Goal: Task Accomplishment & Management: Use online tool/utility

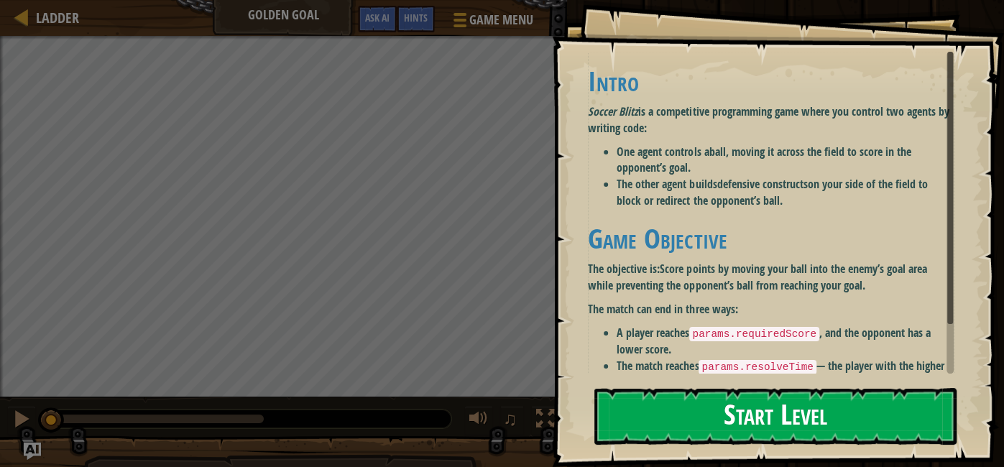
click at [652, 197] on li "The other agent builds defensive constructs on your side of the field to block …" at bounding box center [784, 192] width 337 height 33
click at [681, 431] on button "Start Level" at bounding box center [775, 416] width 362 height 57
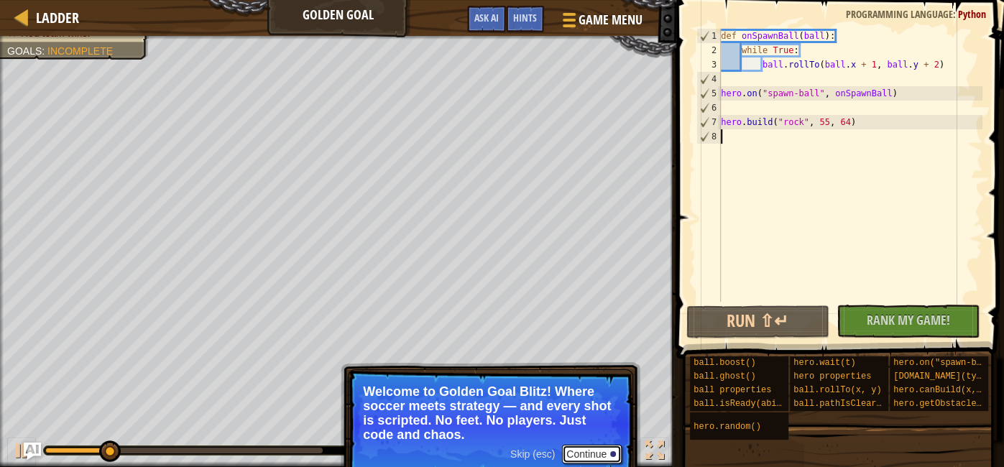
click at [579, 449] on button "Continue" at bounding box center [592, 454] width 60 height 19
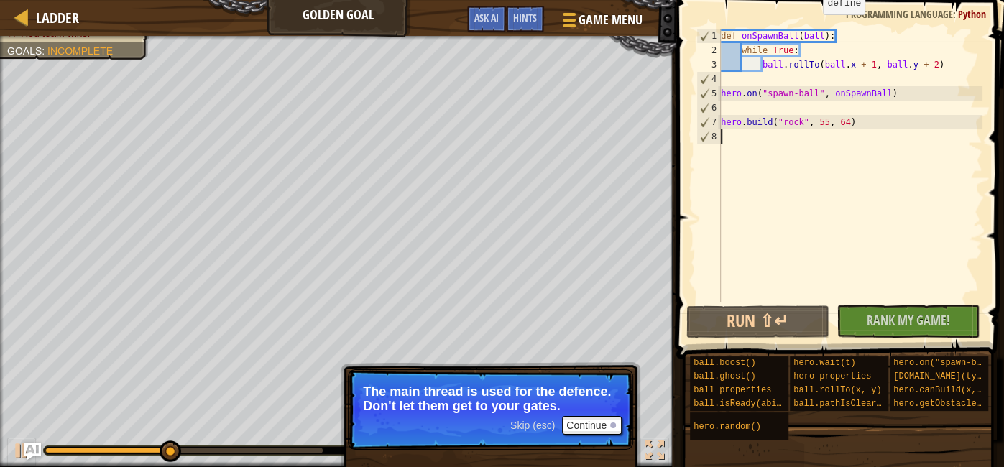
click at [808, 25] on span at bounding box center [841, 158] width 339 height 401
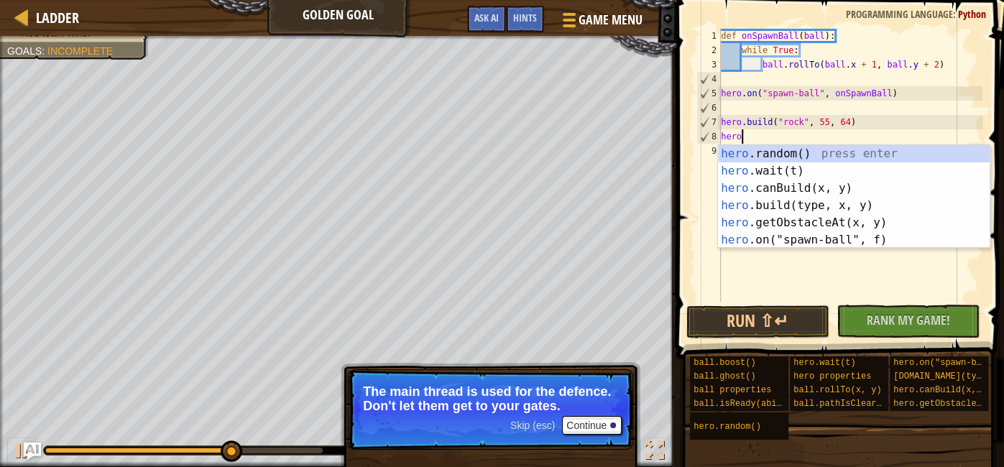
scroll to position [6, 1]
click at [762, 166] on div "hero .random() press enter hero .wait(t) press enter hero .canBuild(x, y) press…" at bounding box center [854, 214] width 272 height 138
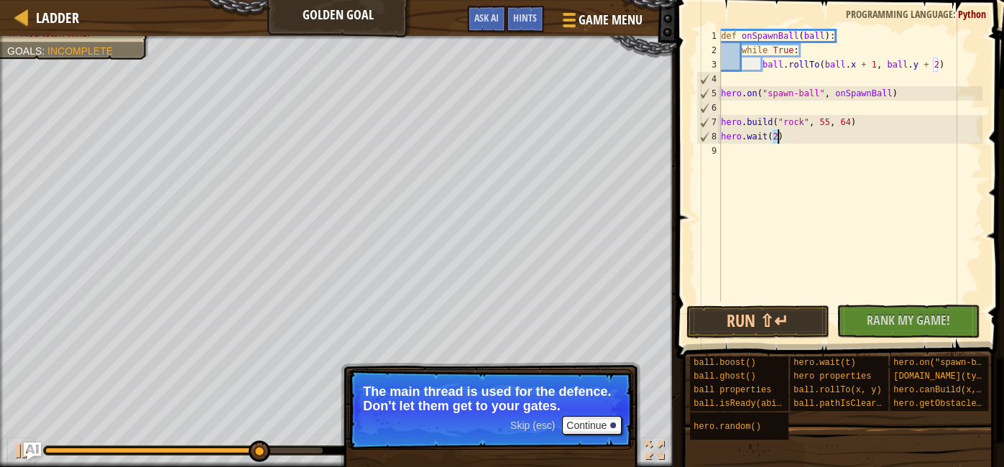
click at [793, 140] on div "def onSpawnBall ( ball ) : while True : ball . rollTo ( ball . x + 1 , ball . y…" at bounding box center [850, 180] width 264 height 302
type textarea "hero.wait(2)"
click at [914, 318] on span "Rank My Game!" at bounding box center [907, 320] width 83 height 18
click at [610, 416] on button "Continue" at bounding box center [592, 425] width 60 height 19
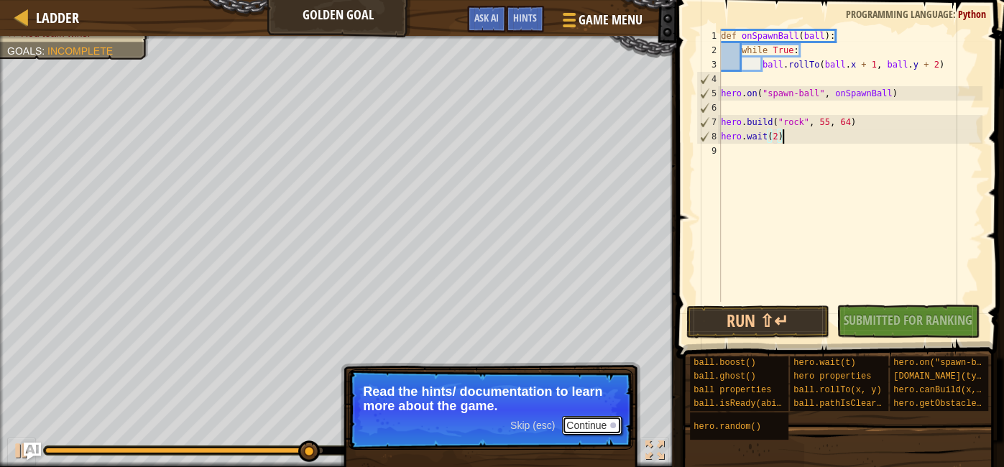
click at [612, 420] on button "Continue" at bounding box center [592, 425] width 60 height 19
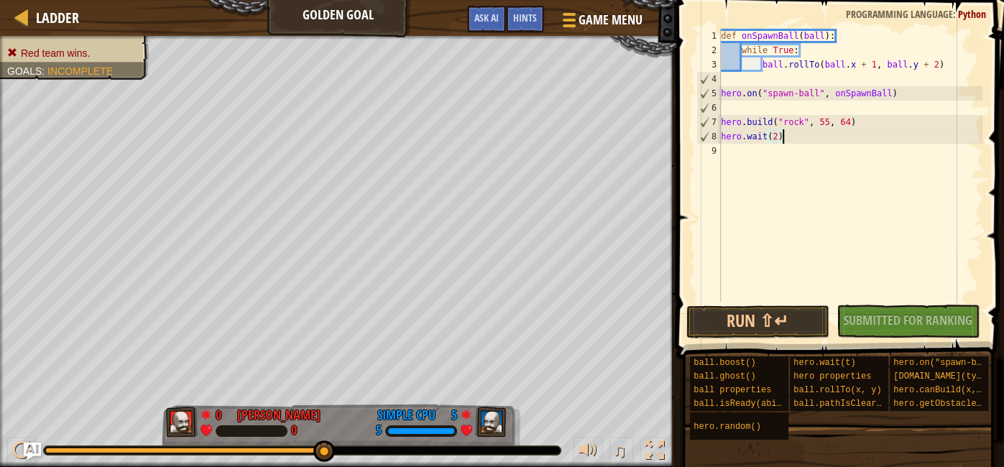
click at [732, 152] on div "def onSpawnBall ( ball ) : while True : ball . rollTo ( ball . x + 1 , ball . y…" at bounding box center [850, 180] width 264 height 302
click at [769, 326] on button "Run ⇧↵" at bounding box center [757, 321] width 143 height 33
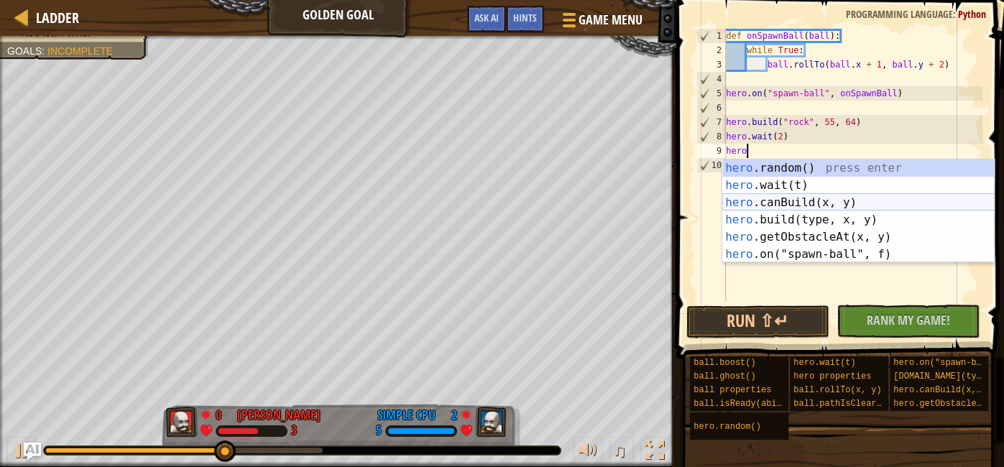
click at [829, 199] on div "hero .random() press enter hero .wait(t) press enter hero .canBuild(x, y) press…" at bounding box center [858, 229] width 272 height 138
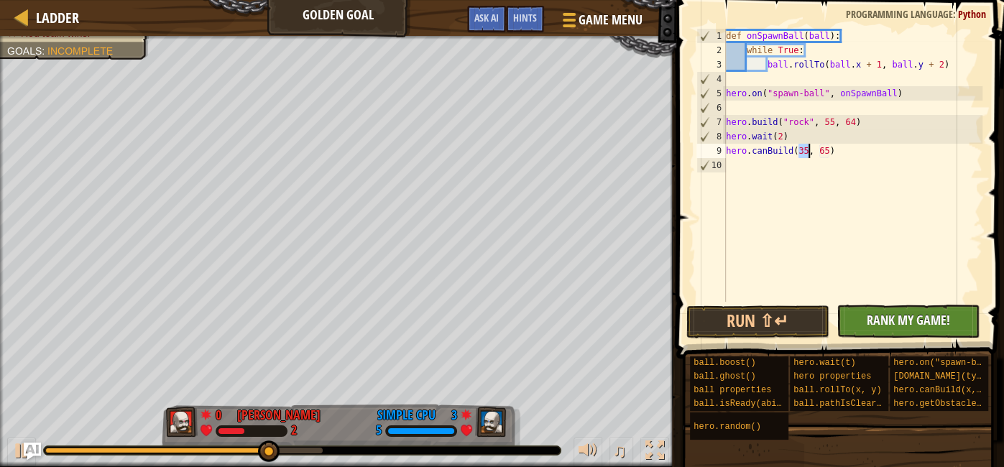
type textarea "hero.canBuild(35, 65)"
click at [903, 325] on span "Rank My Game!" at bounding box center [907, 320] width 83 height 18
click at [735, 165] on div "def onSpawnBall ( ball ) : while True : ball . rollTo ( ball . x + 1 , ball . y…" at bounding box center [853, 180] width 260 height 302
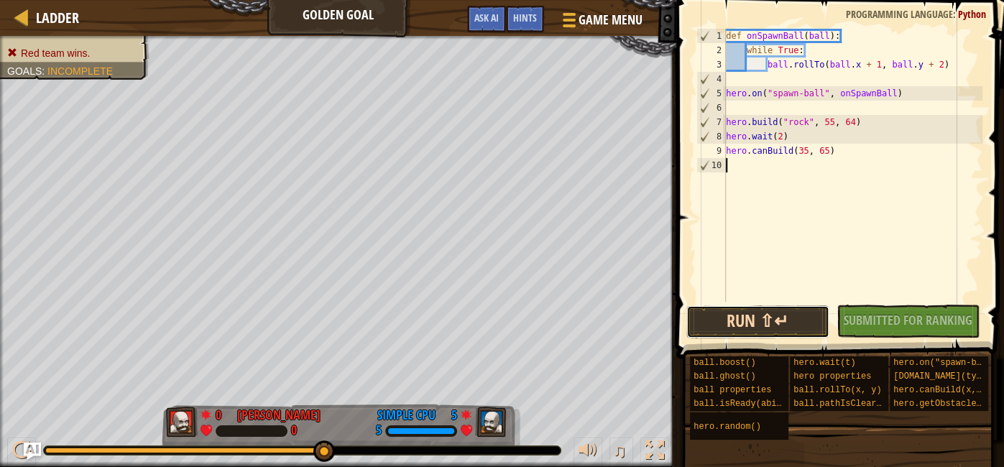
click at [755, 320] on button "Run ⇧↵" at bounding box center [757, 321] width 143 height 33
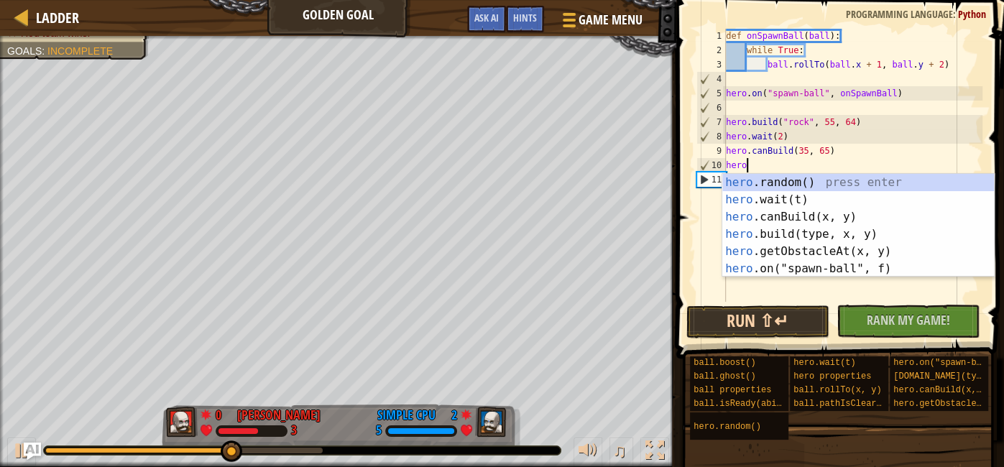
type textarea "hero."
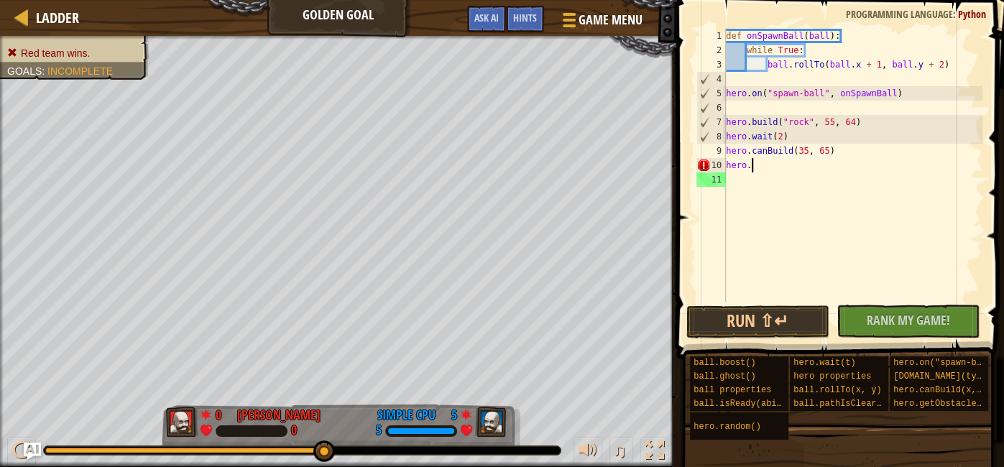
click at [806, 165] on div "def onSpawnBall ( ball ) : while True : ball . rollTo ( ball . x + 1 , ball . y…" at bounding box center [853, 180] width 260 height 302
click at [734, 175] on div "def onSpawnBall ( ball ) : while True : ball . rollTo ( ball . x + 1 , ball . y…" at bounding box center [853, 180] width 260 height 302
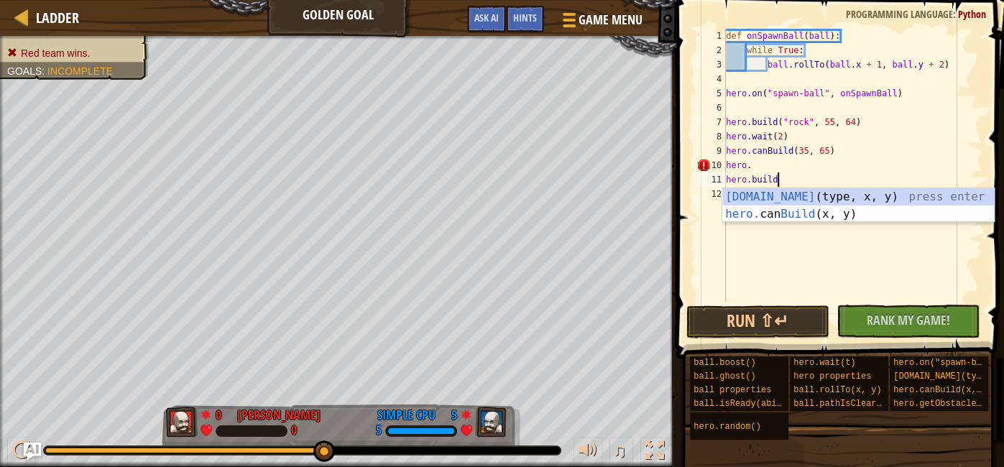
scroll to position [6, 4]
click at [736, 318] on button "Run ⇧↵" at bounding box center [757, 321] width 143 height 33
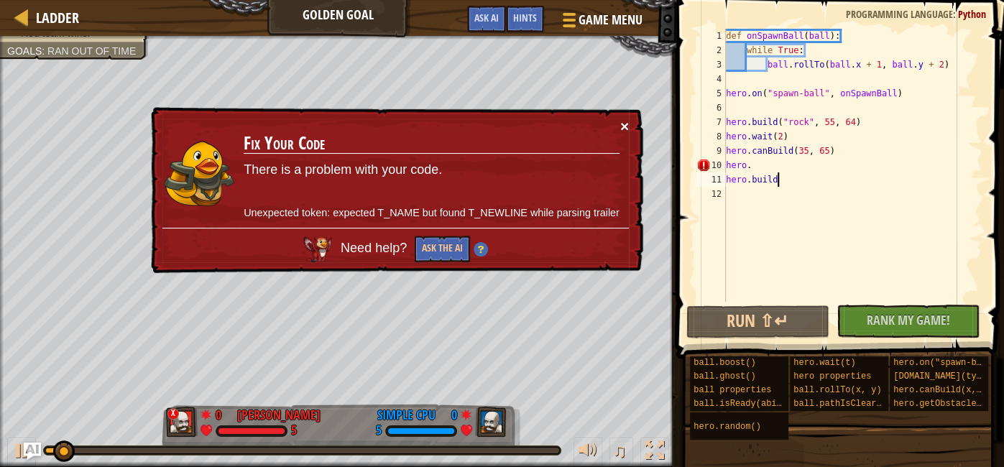
click at [628, 121] on button "×" at bounding box center [624, 126] width 9 height 15
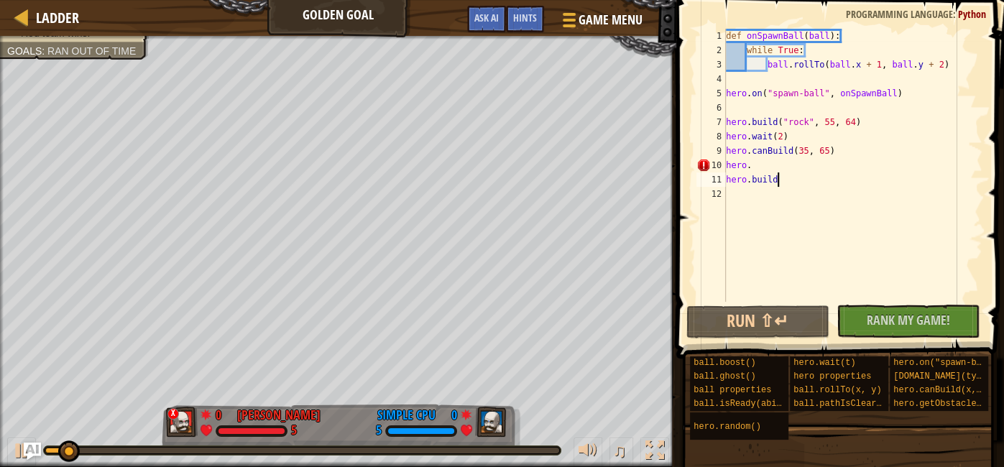
click at [794, 167] on div "def onSpawnBall ( ball ) : while True : ball . rollTo ( ball . x + 1 , ball . y…" at bounding box center [853, 180] width 260 height 302
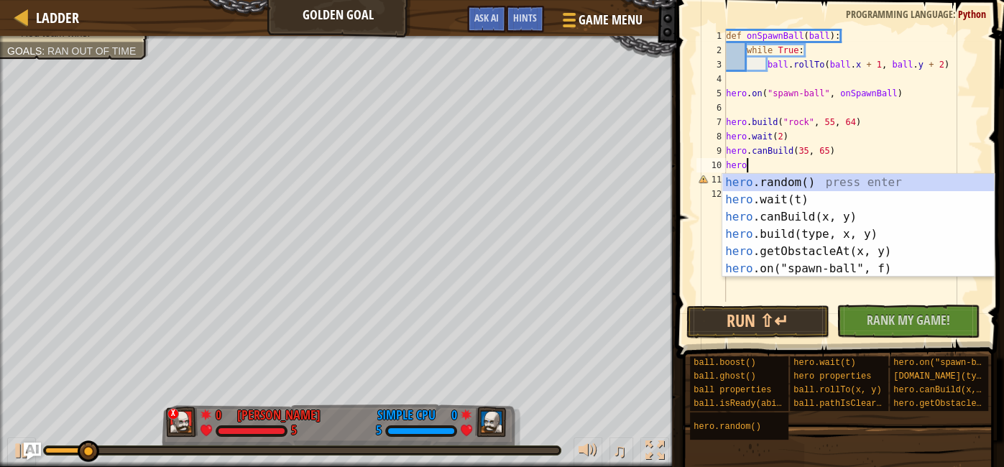
scroll to position [6, 1]
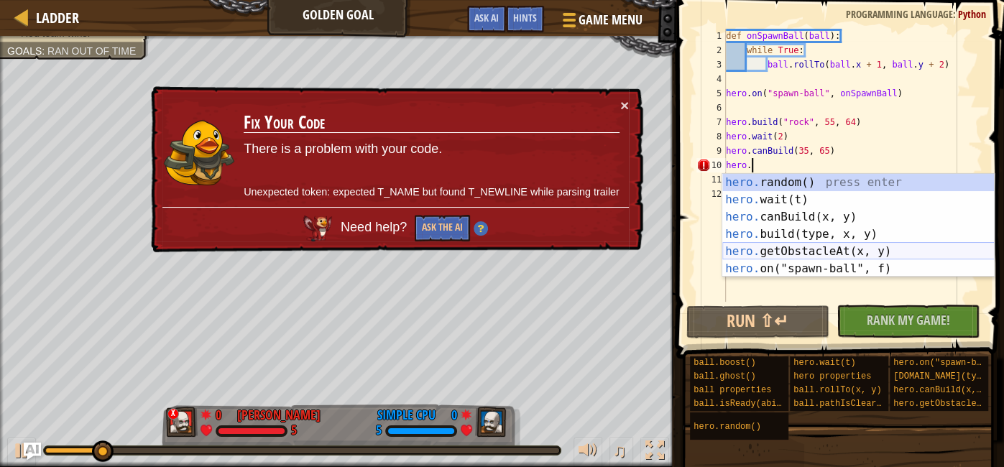
click at [762, 245] on div "hero. random() press enter hero. wait(t) press enter hero. canBuild(x, y) press…" at bounding box center [858, 243] width 272 height 138
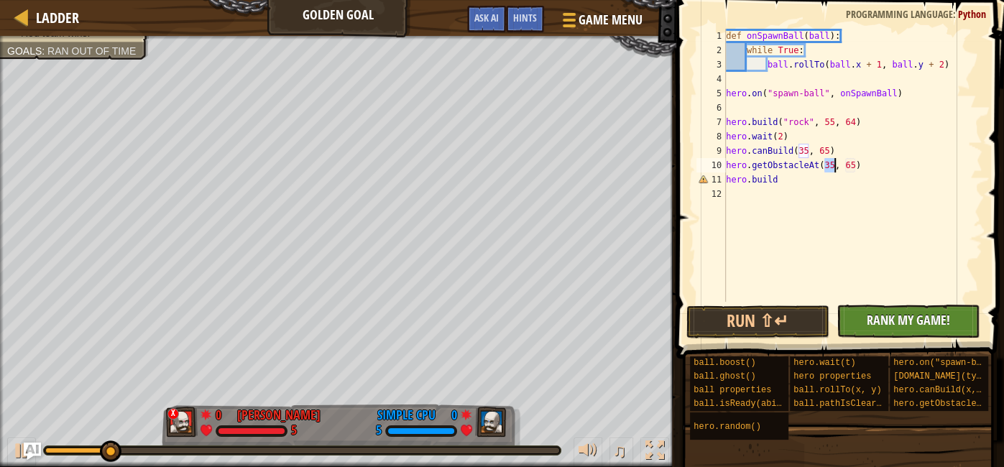
type textarea "hero.getObstacleAt(35, 65)"
click at [868, 317] on span "Rank My Game!" at bounding box center [907, 320] width 83 height 18
click at [734, 189] on div "def onSpawnBall ( ball ) : while True : ball . rollTo ( ball . x + 1 , ball . y…" at bounding box center [853, 180] width 260 height 302
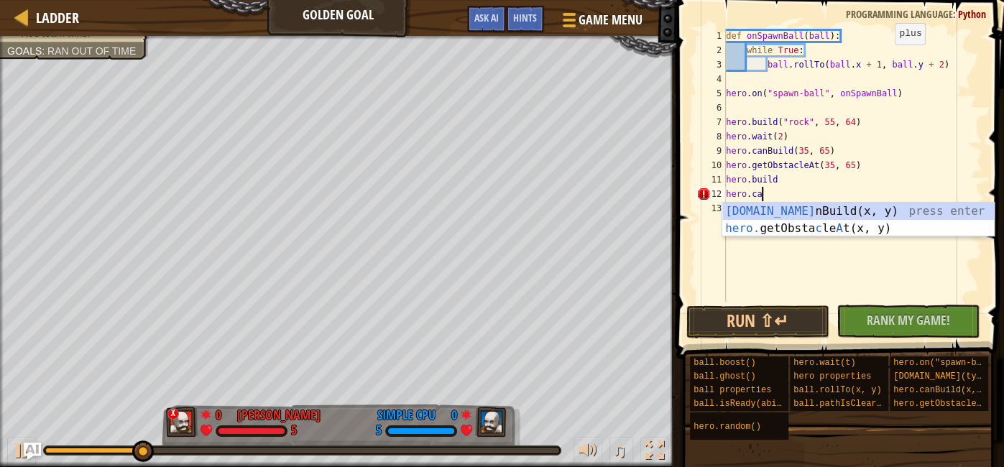
scroll to position [6, 2]
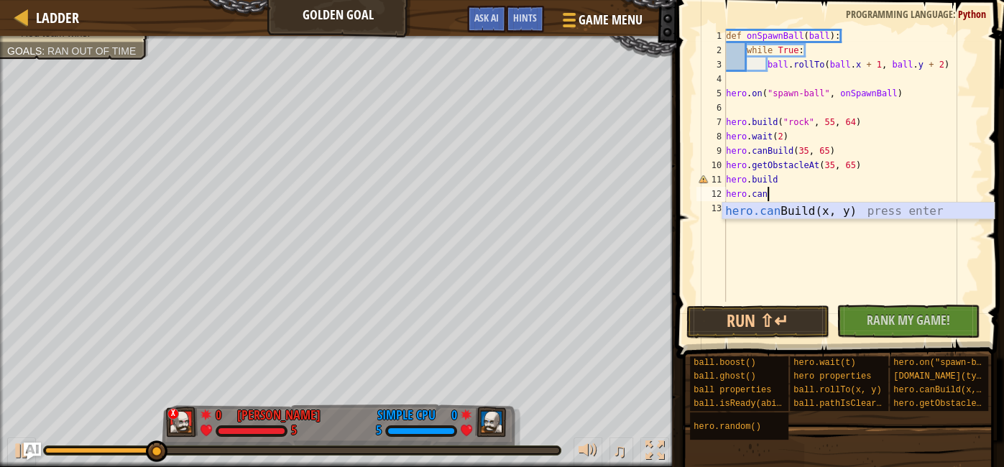
click at [811, 211] on div "hero.can Build(x, y) press enter" at bounding box center [858, 229] width 272 height 52
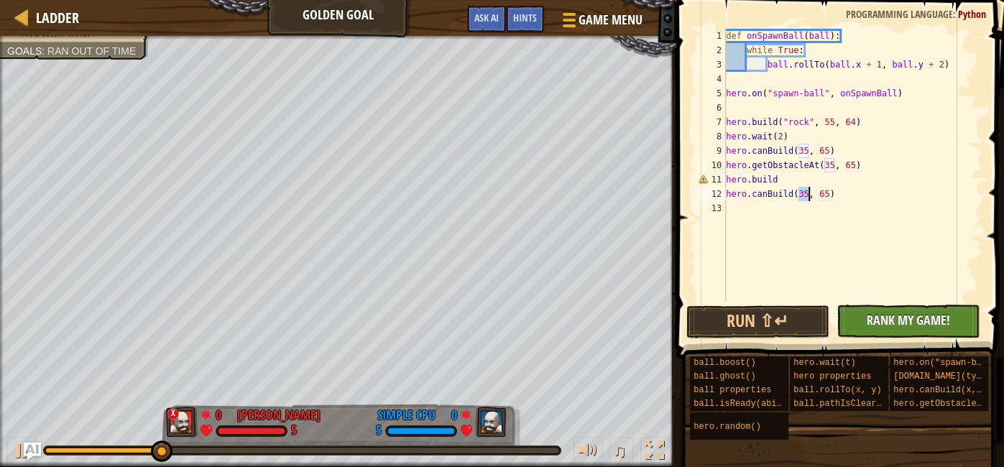
type textarea "hero.canBuild(35, 65)"
click at [877, 323] on span "Rank My Game!" at bounding box center [907, 320] width 83 height 18
click at [729, 209] on div "def onSpawnBall ( ball ) : while True : ball . rollTo ( ball . x + 1 , ball . y…" at bounding box center [853, 180] width 260 height 302
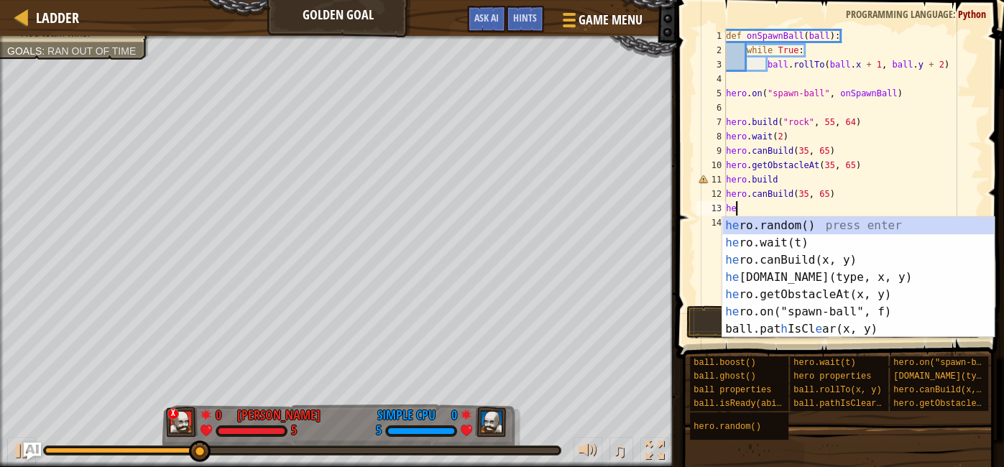
scroll to position [6, 0]
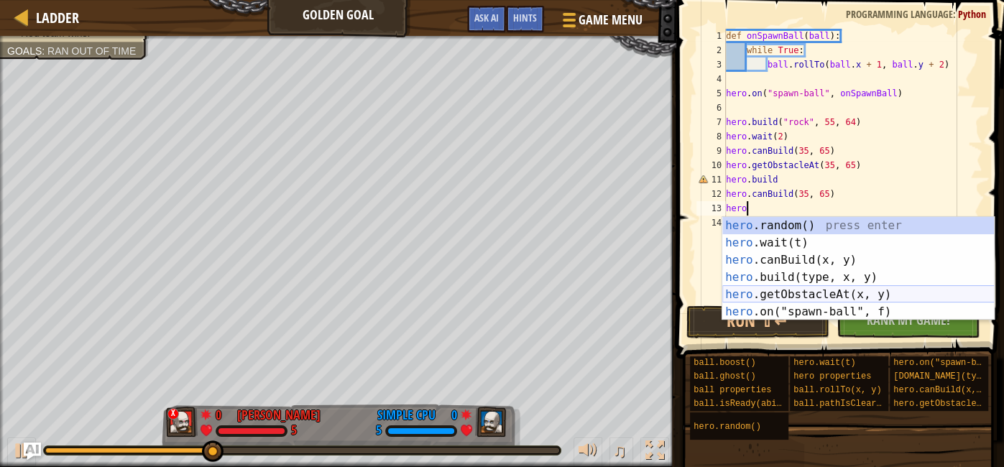
click at [736, 288] on div "hero .random() press enter hero .wait(t) press enter hero .canBuild(x, y) press…" at bounding box center [858, 286] width 272 height 138
type textarea "hero.getObstacleAt(35, 65)"
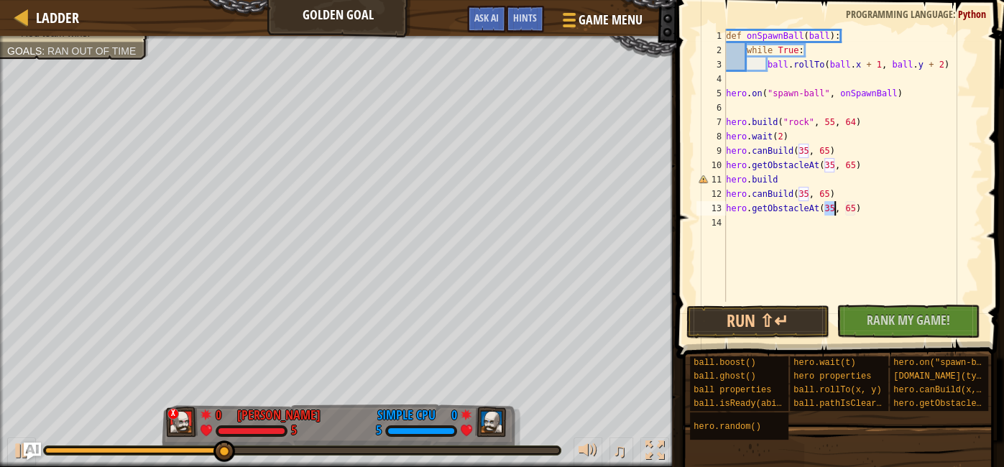
click at [757, 224] on div "def onSpawnBall ( ball ) : while True : ball . rollTo ( ball . x + 1 , ball . y…" at bounding box center [853, 180] width 260 height 302
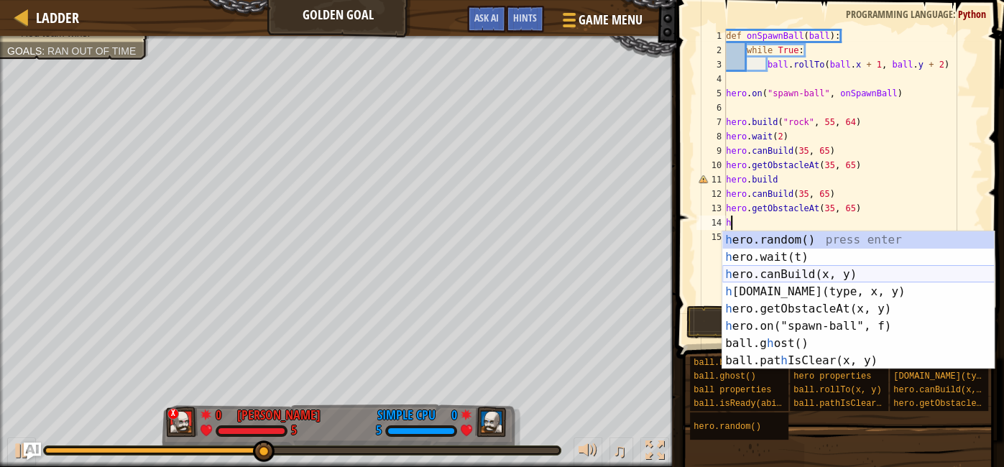
click at [785, 271] on div "h ero.random() press enter h ero.wait(t) press enter h ero.canBuild(x, y) press…" at bounding box center [858, 317] width 272 height 172
type textarea "hero.canBuild(35, 65)"
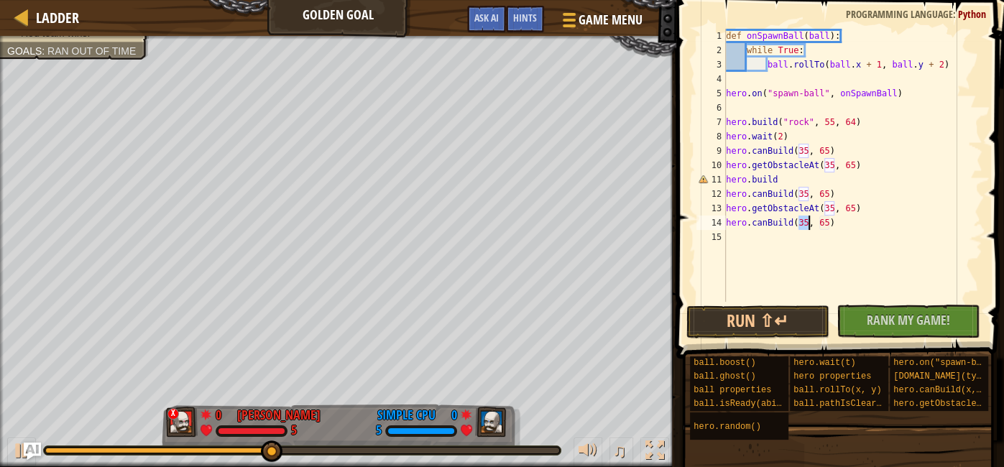
click at [729, 233] on div "def onSpawnBall ( ball ) : while True : ball . rollTo ( ball . x + 1 , ball . y…" at bounding box center [853, 180] width 260 height 302
click at [811, 222] on div "def onSpawnBall ( ball ) : while True : ball . rollTo ( ball . x + 1 , ball . y…" at bounding box center [853, 180] width 260 height 302
click at [809, 223] on div "def onSpawnBall ( ball ) : while True : ball . rollTo ( ball . x + 1 , ball . y…" at bounding box center [853, 180] width 260 height 302
click at [834, 206] on div "def onSpawnBall ( ball ) : while True : ball . rollTo ( ball . x + 1 , ball . y…" at bounding box center [853, 180] width 260 height 302
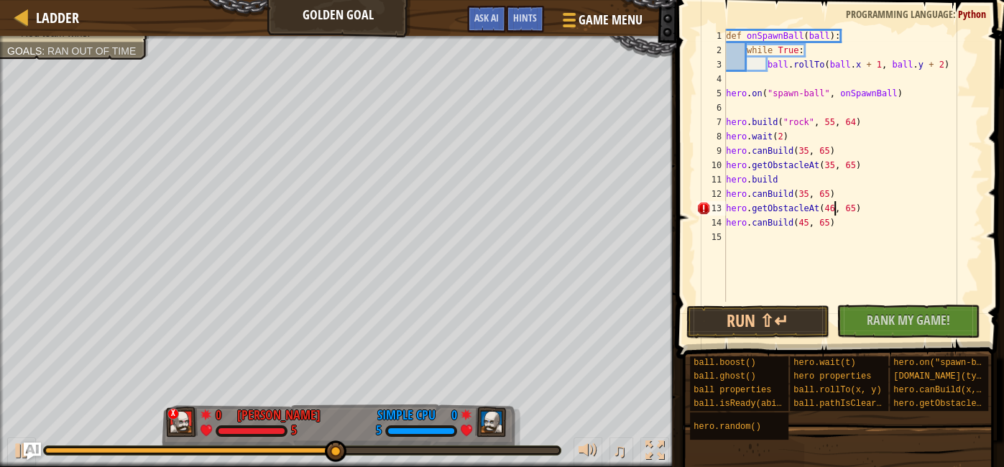
scroll to position [6, 9]
click at [855, 209] on div "def onSpawnBall ( ball ) : while True : ball . rollTo ( ball . x + 1 , ball . y…" at bounding box center [853, 180] width 260 height 302
click at [828, 225] on div "def onSpawnBall ( ball ) : while True : ball . rollTo ( ball . x + 1 , ball . y…" at bounding box center [853, 180] width 260 height 302
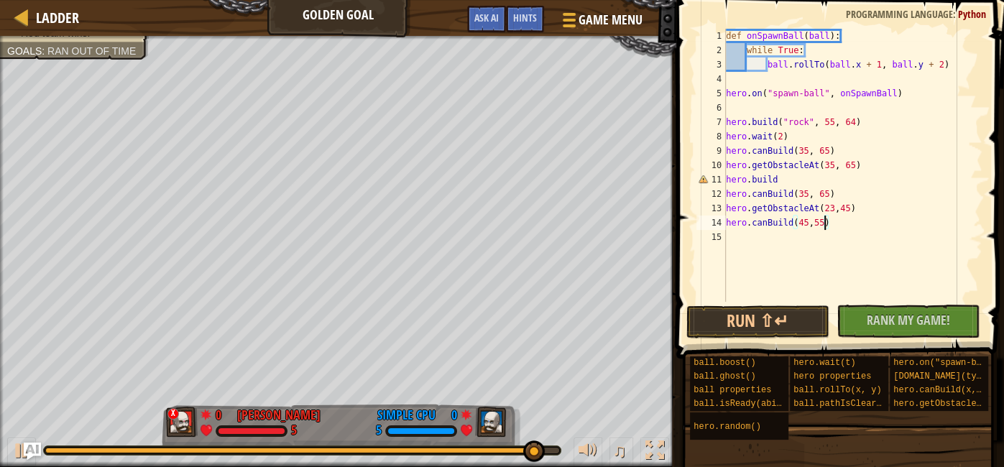
click at [810, 223] on div "def onSpawnBall ( ball ) : while True : ball . rollTo ( ball . x + 1 , ball . y…" at bounding box center [853, 180] width 260 height 302
click at [808, 193] on div "def onSpawnBall ( ball ) : while True : ball . rollTo ( ball . x + 1 , ball . y…" at bounding box center [853, 180] width 260 height 302
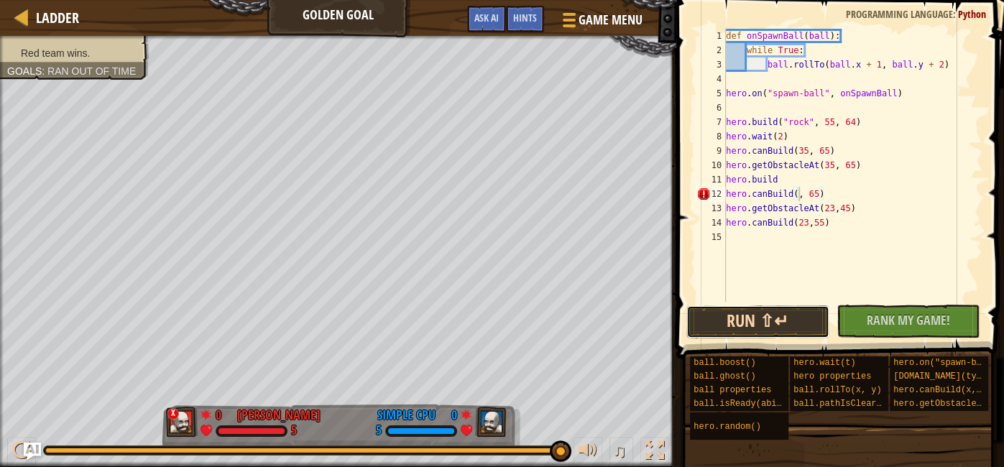
click at [750, 312] on button "Run ⇧↵" at bounding box center [757, 321] width 143 height 33
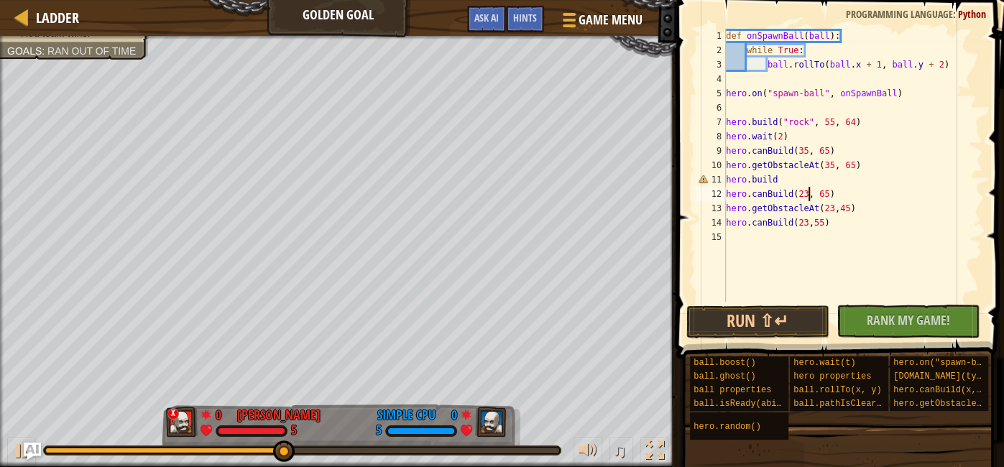
click at [828, 193] on div "def onSpawnBall ( ball ) : while True : ball . rollTo ( ball . x + 1 , ball . y…" at bounding box center [853, 180] width 260 height 302
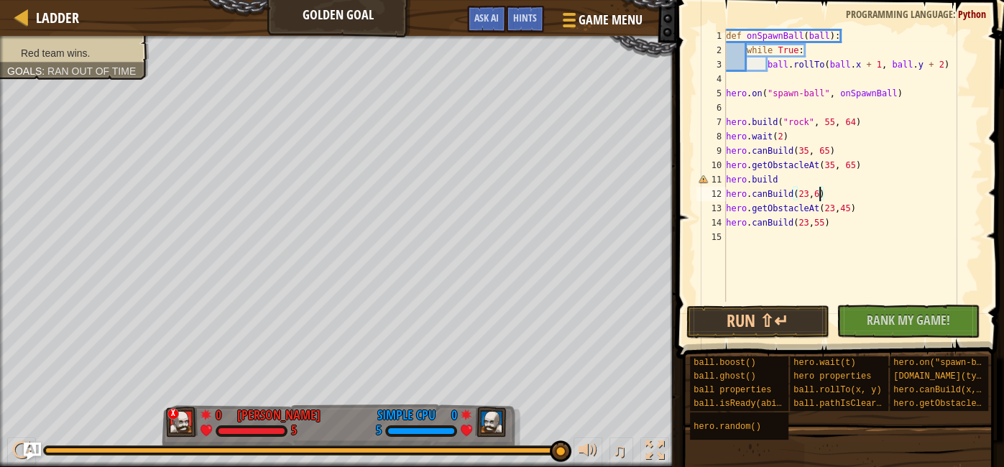
scroll to position [6, 7]
click at [741, 323] on button "Run ⇧↵" at bounding box center [757, 321] width 143 height 33
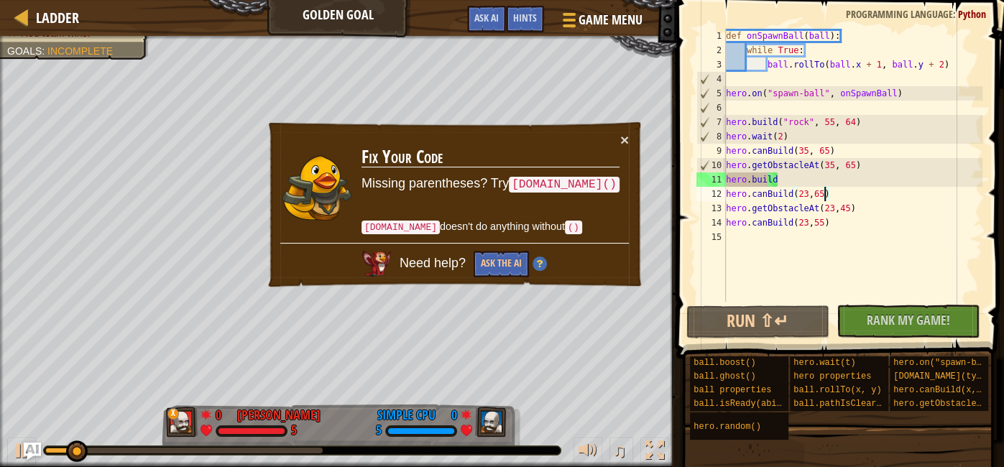
click at [780, 182] on div "def onSpawnBall ( ball ) : while True : ball . rollTo ( ball . x + 1 , ball . y…" at bounding box center [853, 180] width 260 height 302
type textarea "hero.buil"
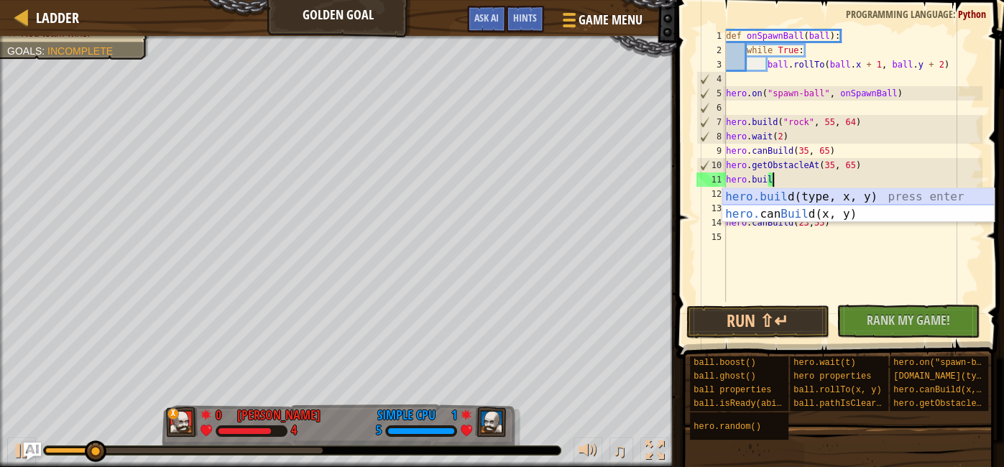
click at [834, 200] on div "hero.buil d(type, x, y) press enter hero. can Buil d(x, y) press enter" at bounding box center [858, 222] width 272 height 69
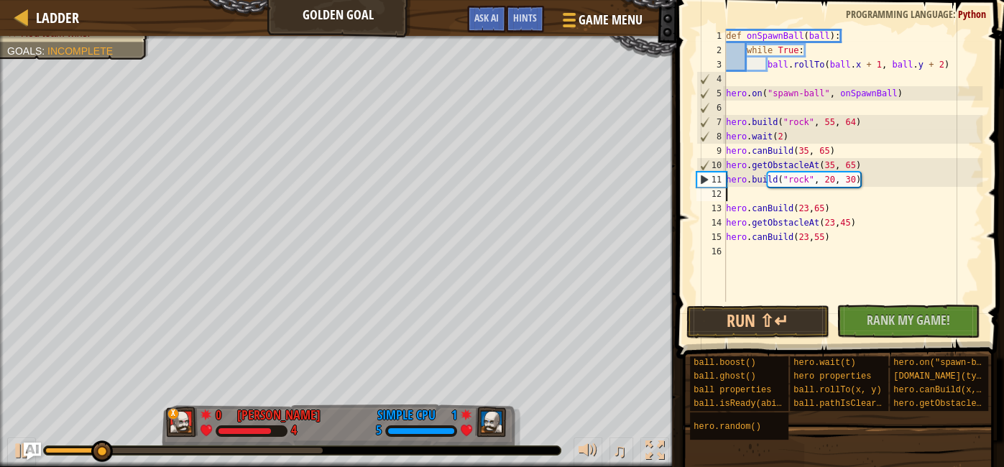
click at [833, 180] on div "def onSpawnBall ( ball ) : while True : ball . rollTo ( ball . x + 1 , ball . y…" at bounding box center [853, 180] width 260 height 302
click at [720, 194] on div "12" at bounding box center [710, 194] width 29 height 14
type textarea "hero.canBuild(23,65)"
click at [741, 191] on div "def onSpawnBall ( ball ) : while True : ball . rollTo ( ball . x + 1 , ball . y…" at bounding box center [853, 180] width 260 height 302
click at [884, 315] on span "Rank My Game!" at bounding box center [907, 320] width 83 height 18
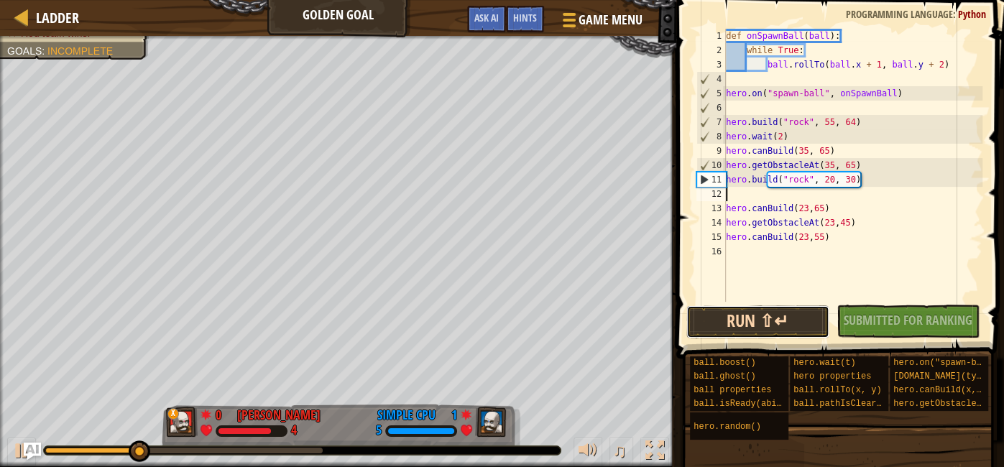
click at [765, 323] on button "Run ⇧↵" at bounding box center [757, 321] width 143 height 33
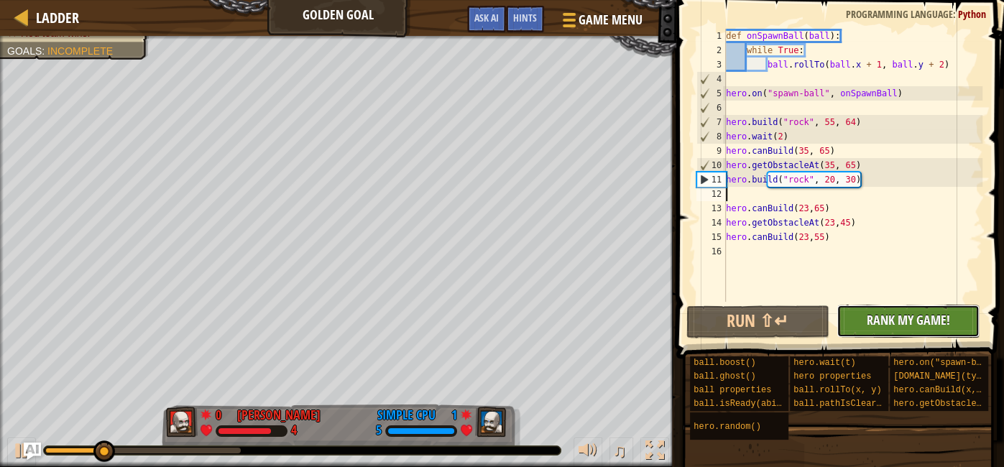
click at [918, 308] on button "No New Code to Rank Rank My Game! Submitting... Submitted for Ranking Failed to…" at bounding box center [907, 321] width 143 height 33
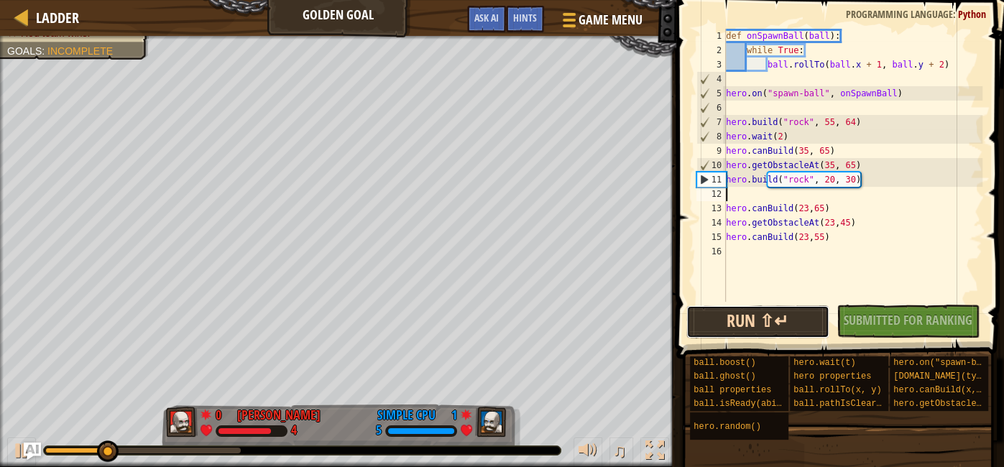
click at [781, 317] on button "Run ⇧↵" at bounding box center [757, 321] width 143 height 33
